Goal: Check status: Check status

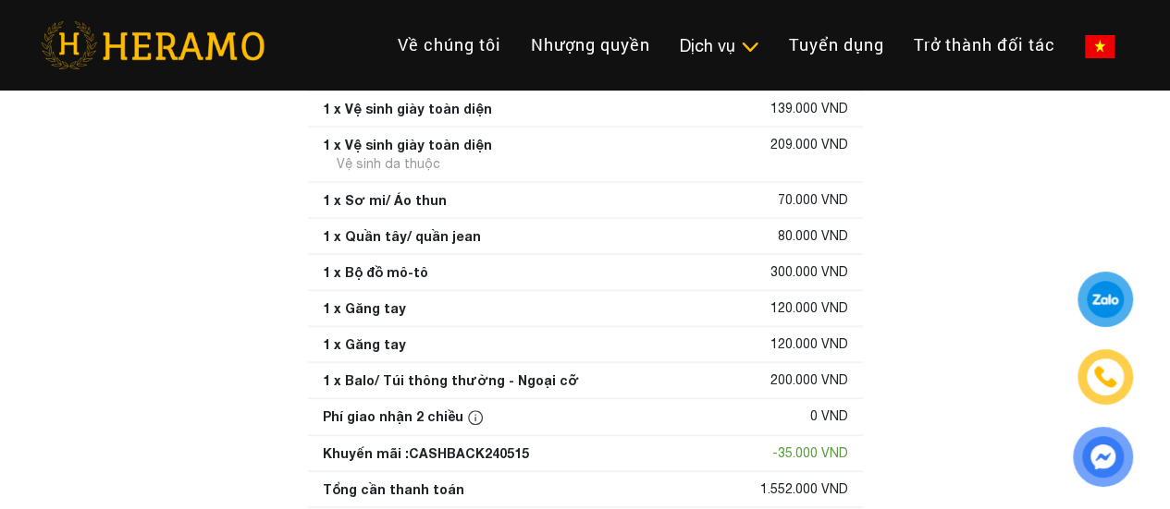
scroll to position [449, 0]
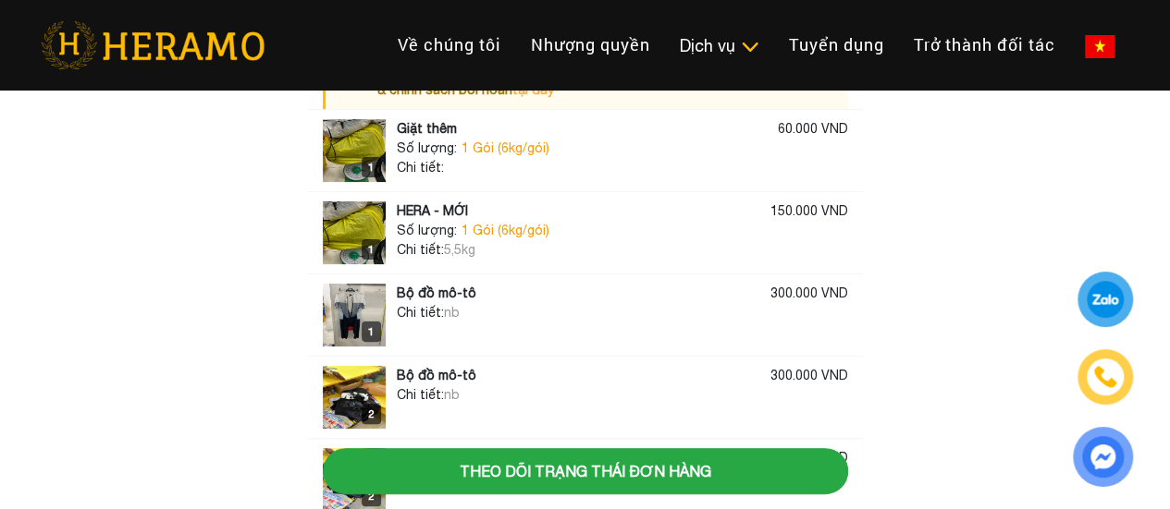
scroll to position [100, 0]
click at [455, 305] on span "nb" at bounding box center [452, 312] width 16 height 15
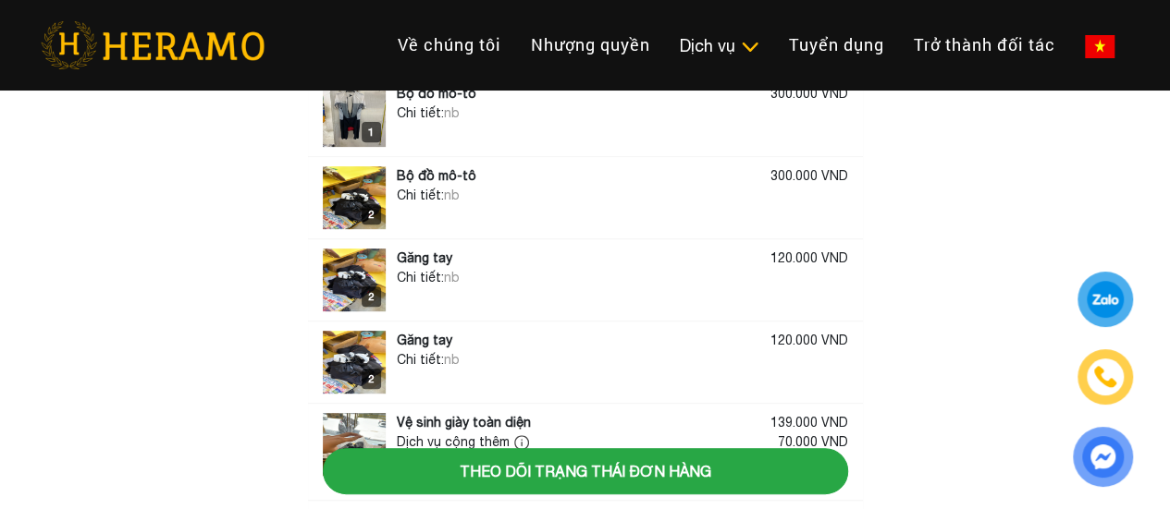
scroll to position [302, 0]
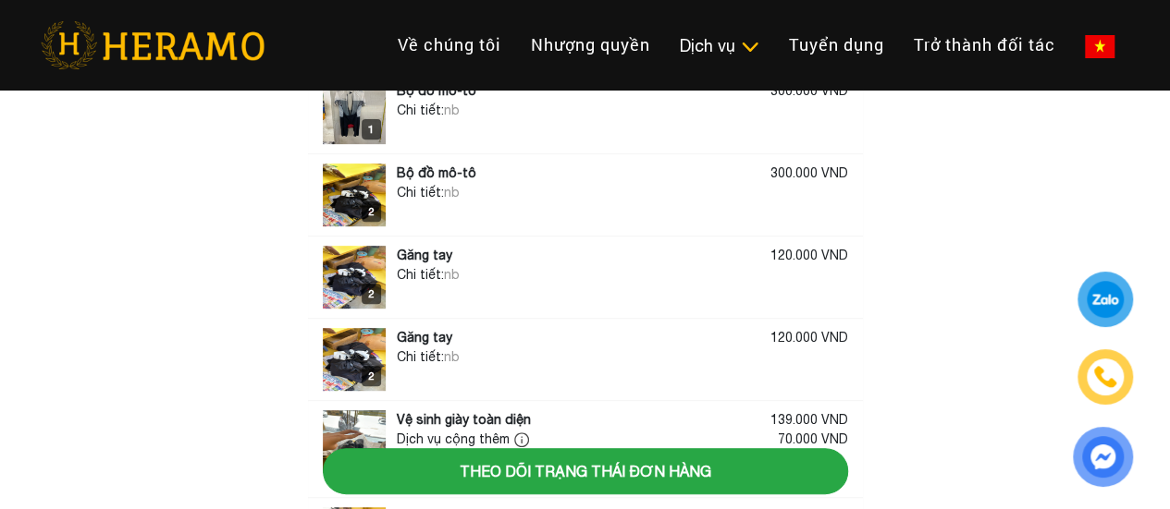
click at [341, 119] on img at bounding box center [354, 112] width 63 height 63
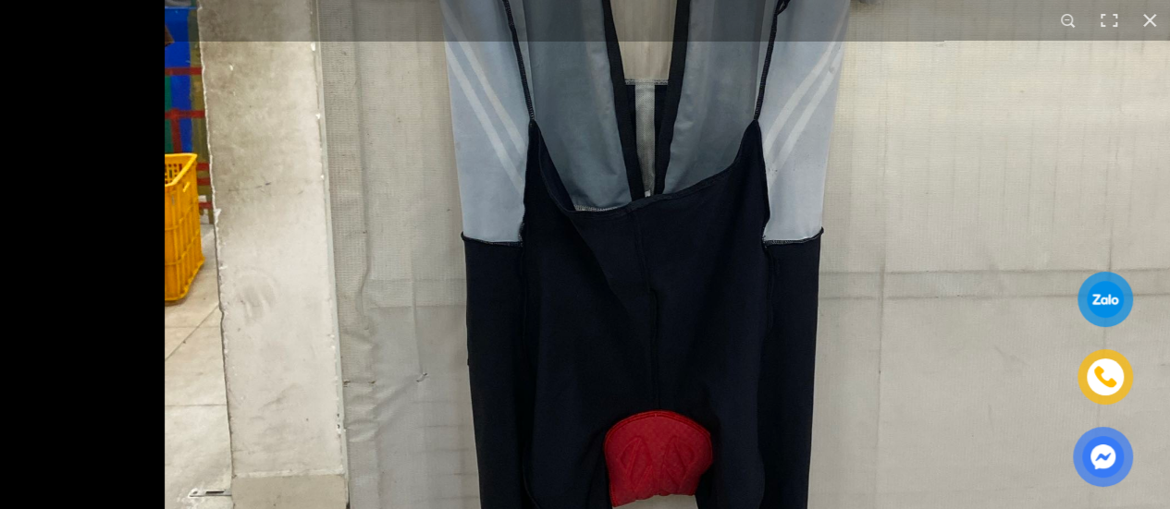
click at [1150, 33] on button "button" at bounding box center [1149, 20] width 41 height 41
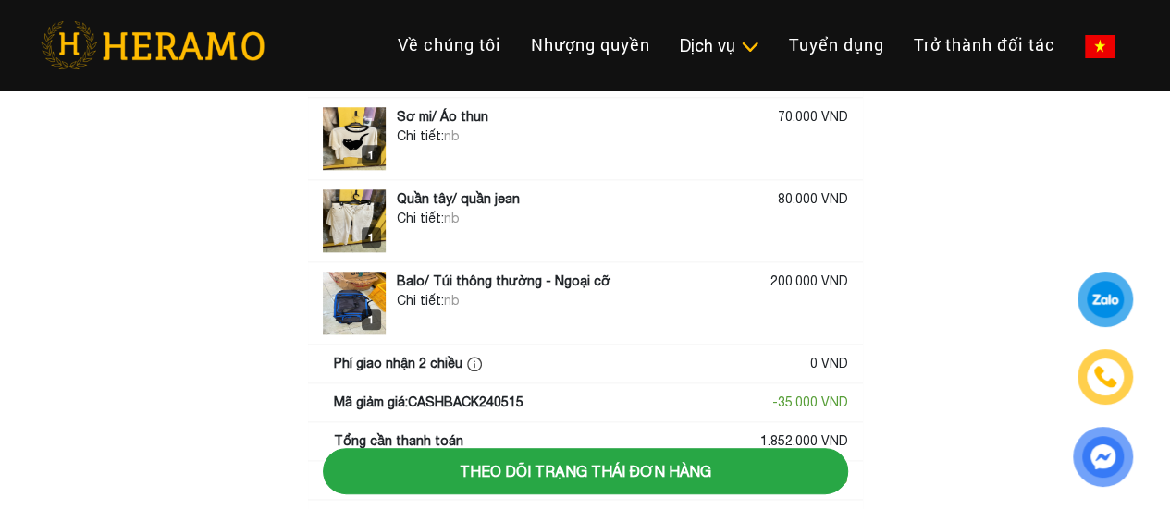
scroll to position [868, 0]
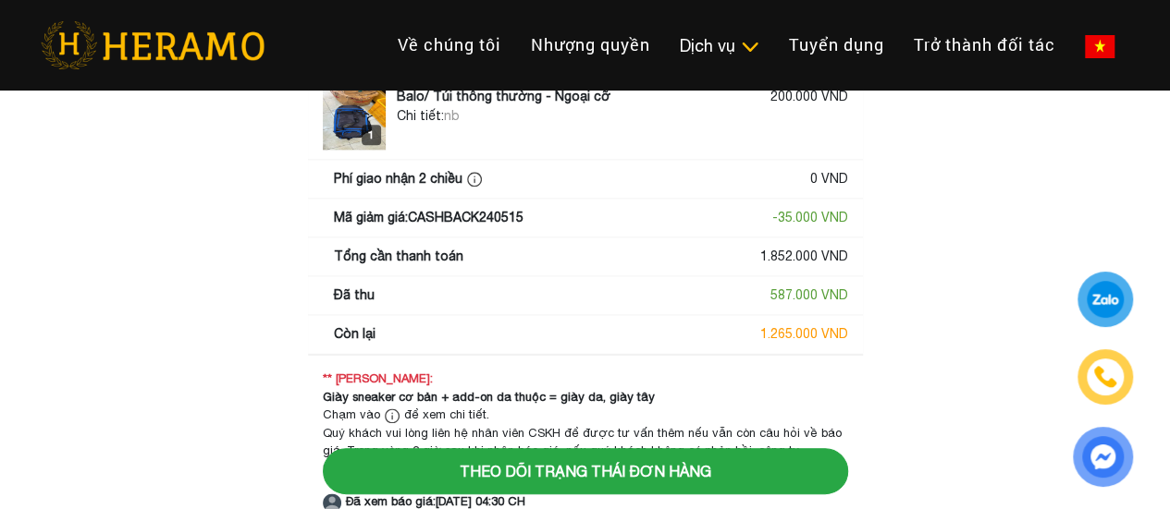
scroll to position [1119, 0]
